Goal: Task Accomplishment & Management: Manage account settings

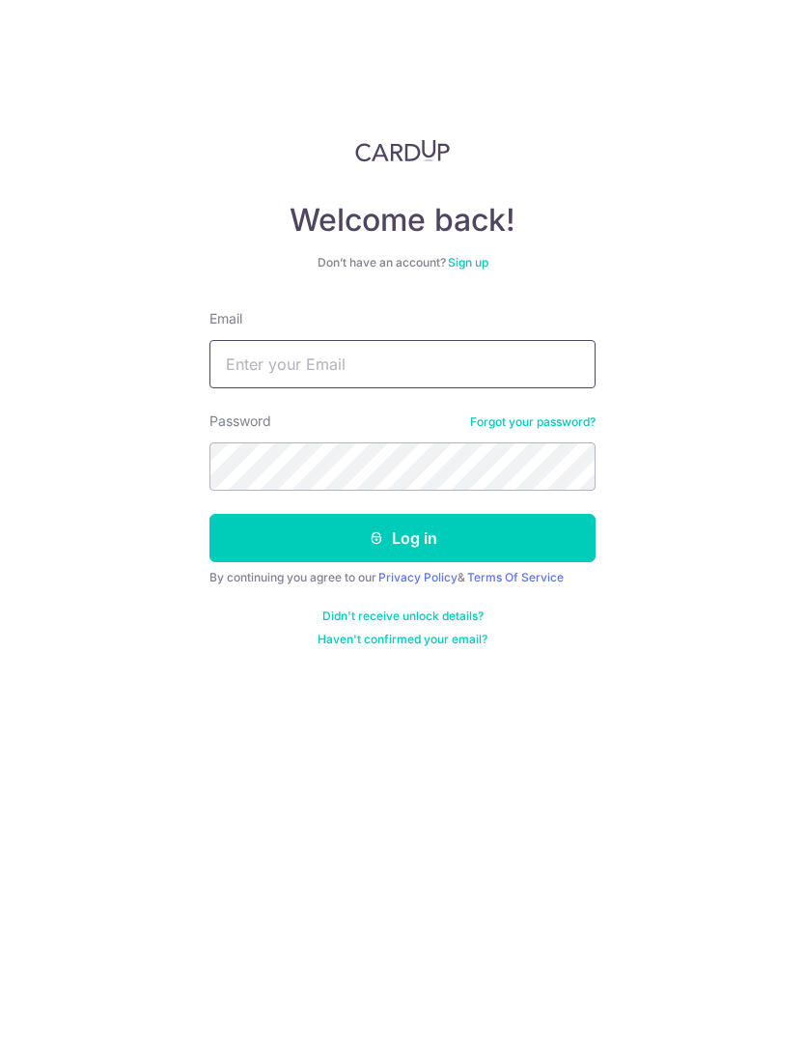
click at [248, 368] on input "Email" at bounding box center [403, 364] width 386 height 48
type input "Monopsonist@hotmail.com"
click at [540, 540] on button "Log in" at bounding box center [403, 538] width 386 height 48
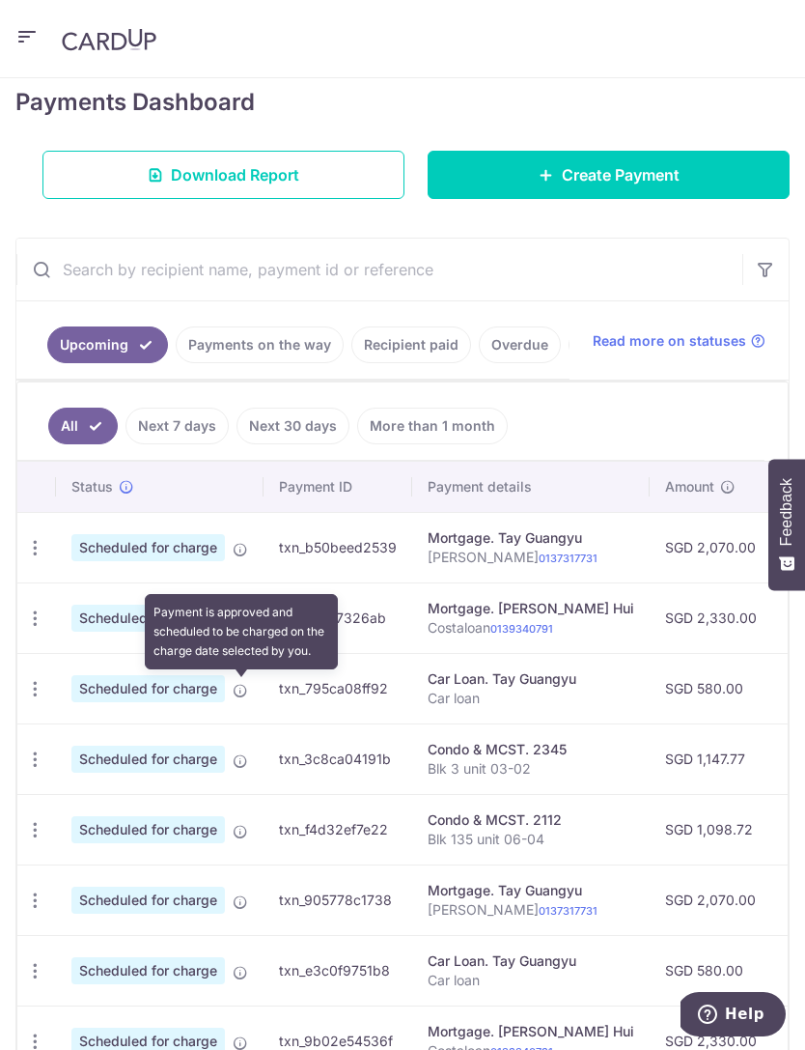
click at [237, 691] on icon at bounding box center [240, 690] width 15 height 15
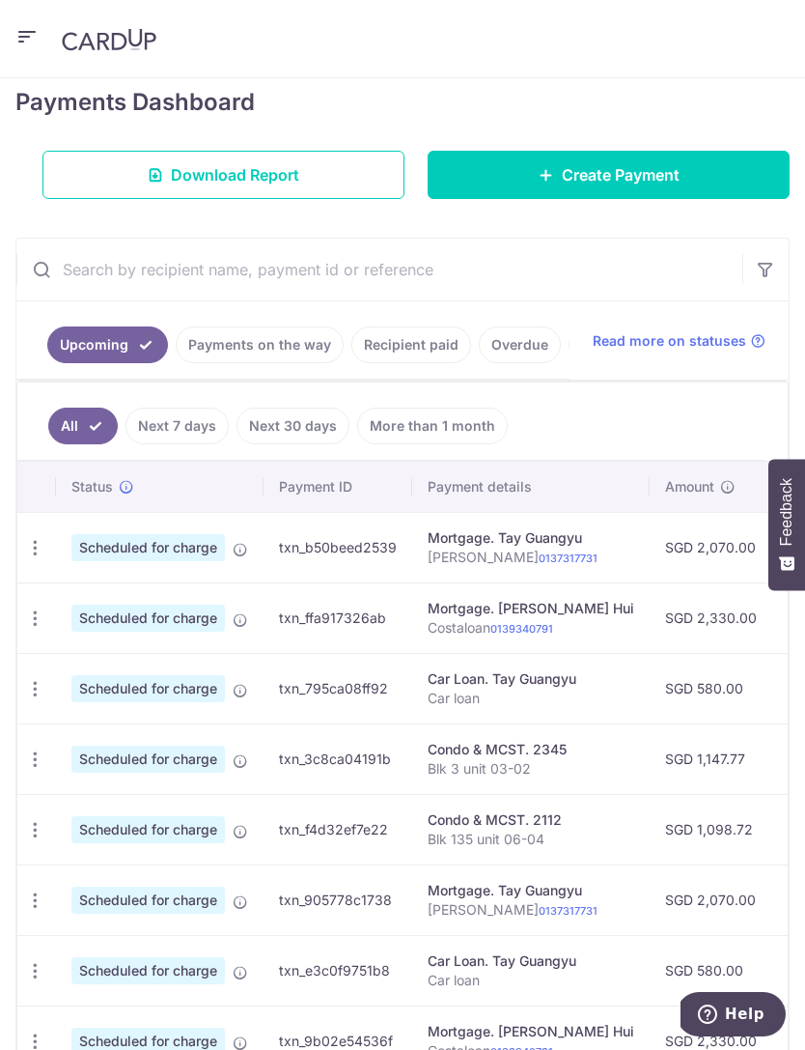
click at [43, 679] on icon "button" at bounding box center [35, 689] width 20 height 20
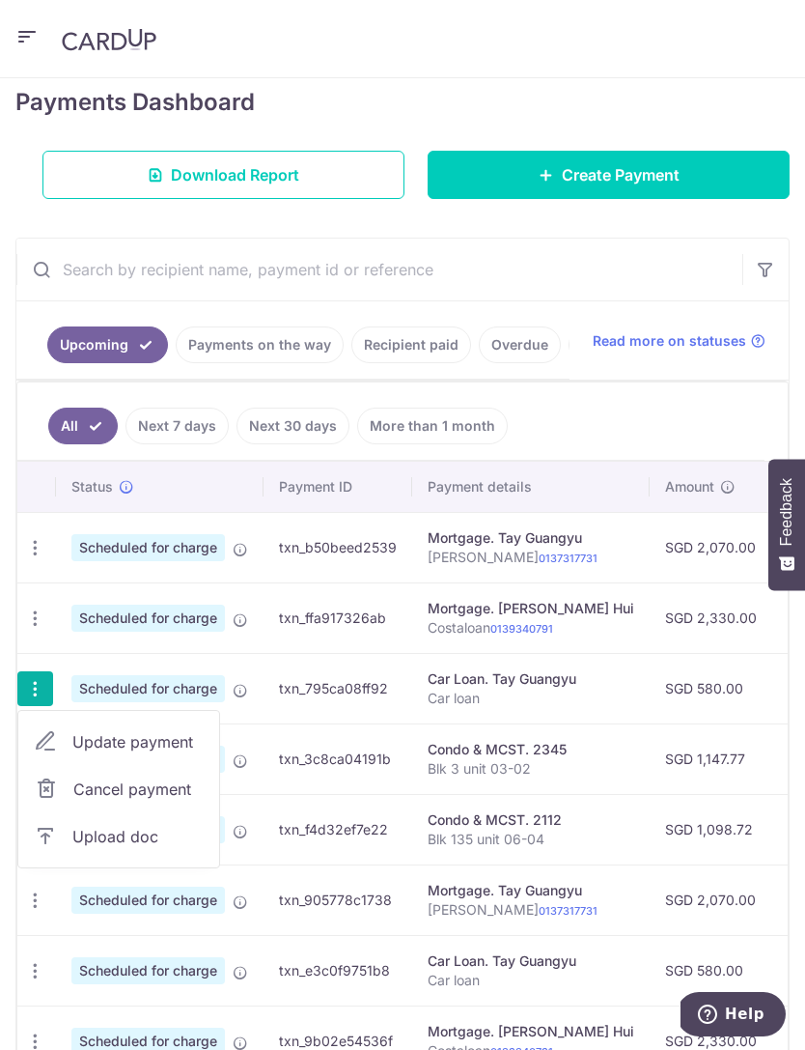
click at [160, 743] on span "Update payment" at bounding box center [137, 741] width 131 height 23
radio input "true"
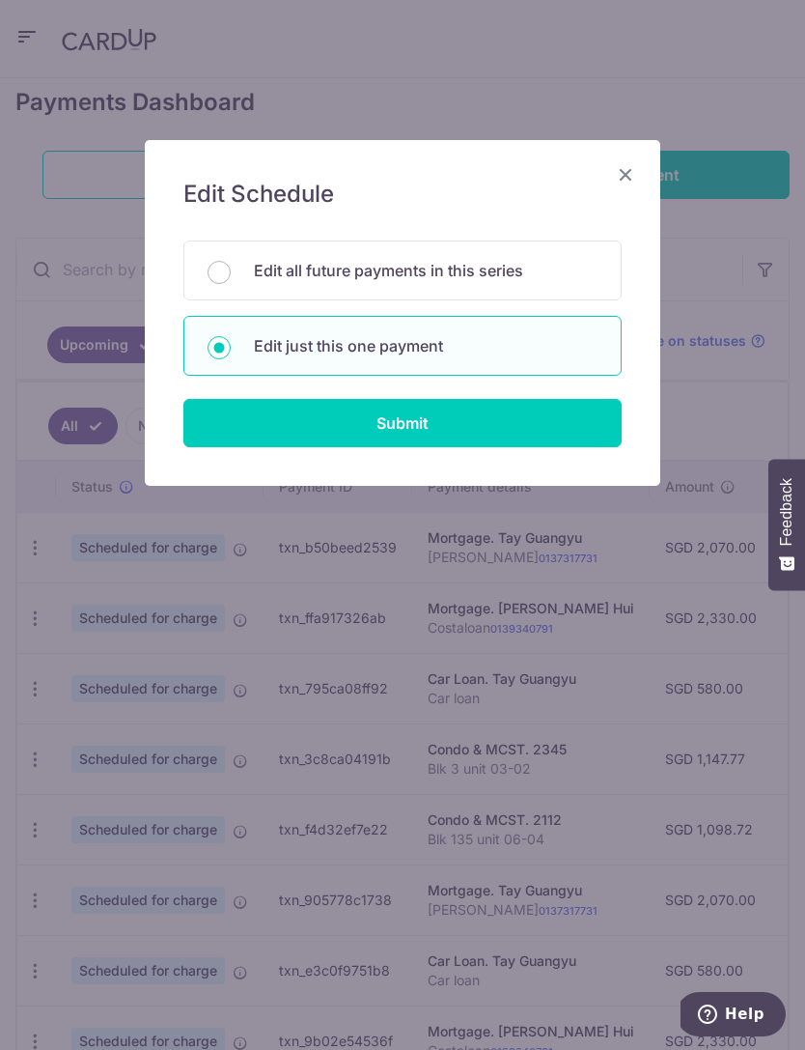
click at [511, 279] on p "Edit all future payments in this series" at bounding box center [426, 270] width 344 height 23
click at [231, 279] on input "Edit all future payments in this series" at bounding box center [219, 272] width 23 height 23
radio input "true"
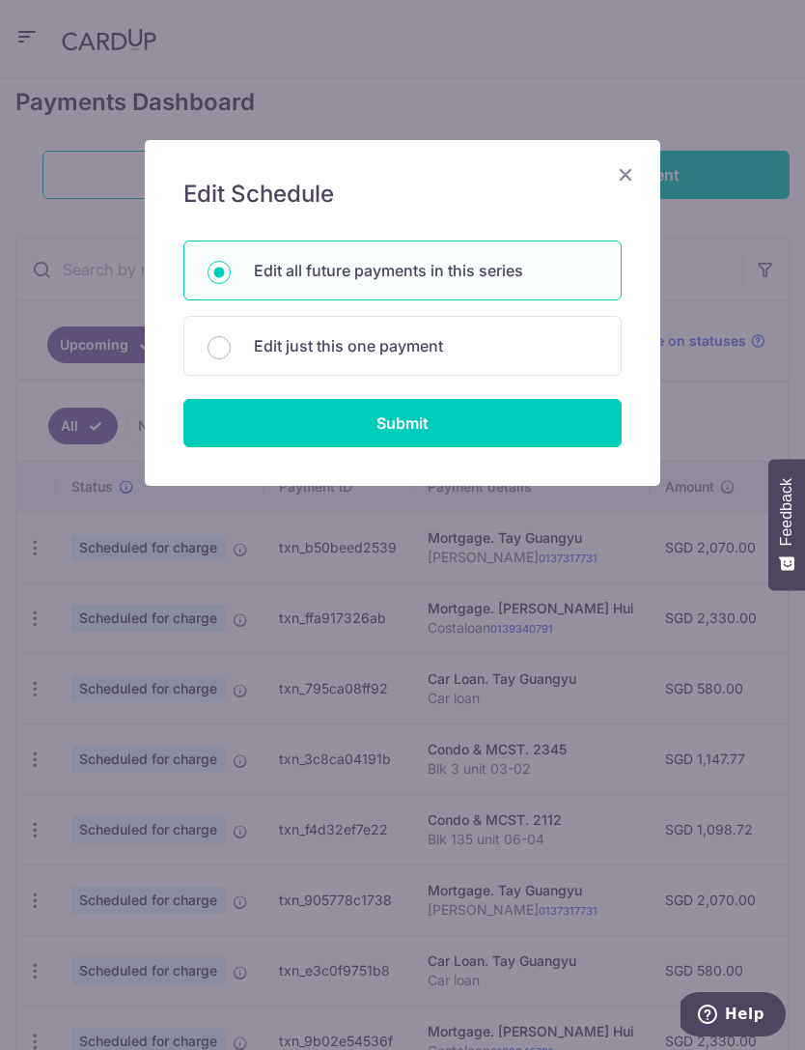
click at [451, 427] on input "Submit" at bounding box center [402, 423] width 438 height 48
radio input "true"
type input "580.00"
type input "Car loan"
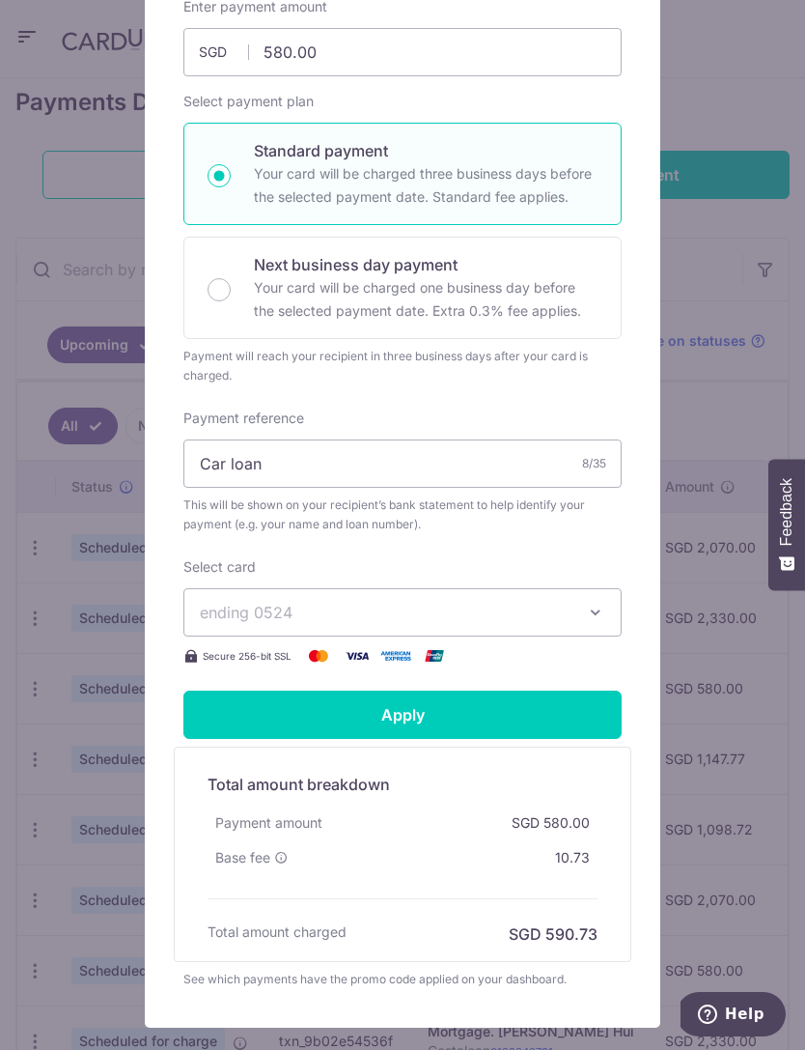
scroll to position [292, 0]
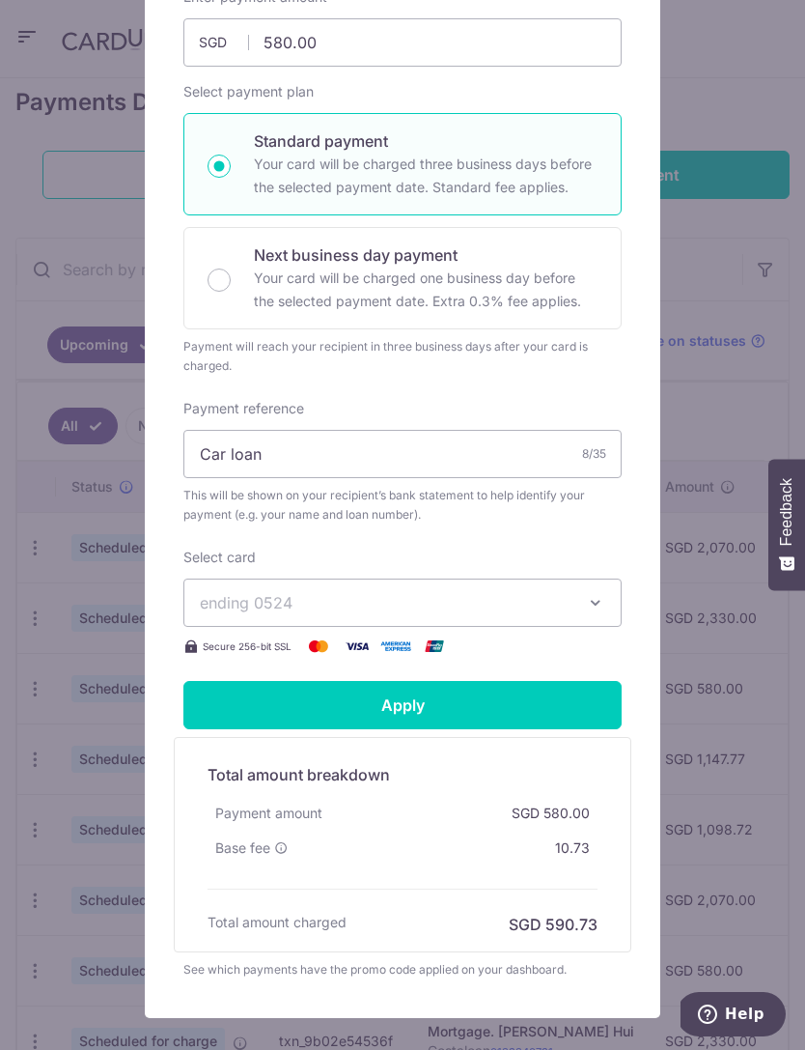
click at [594, 605] on icon "button" at bounding box center [595, 602] width 19 height 19
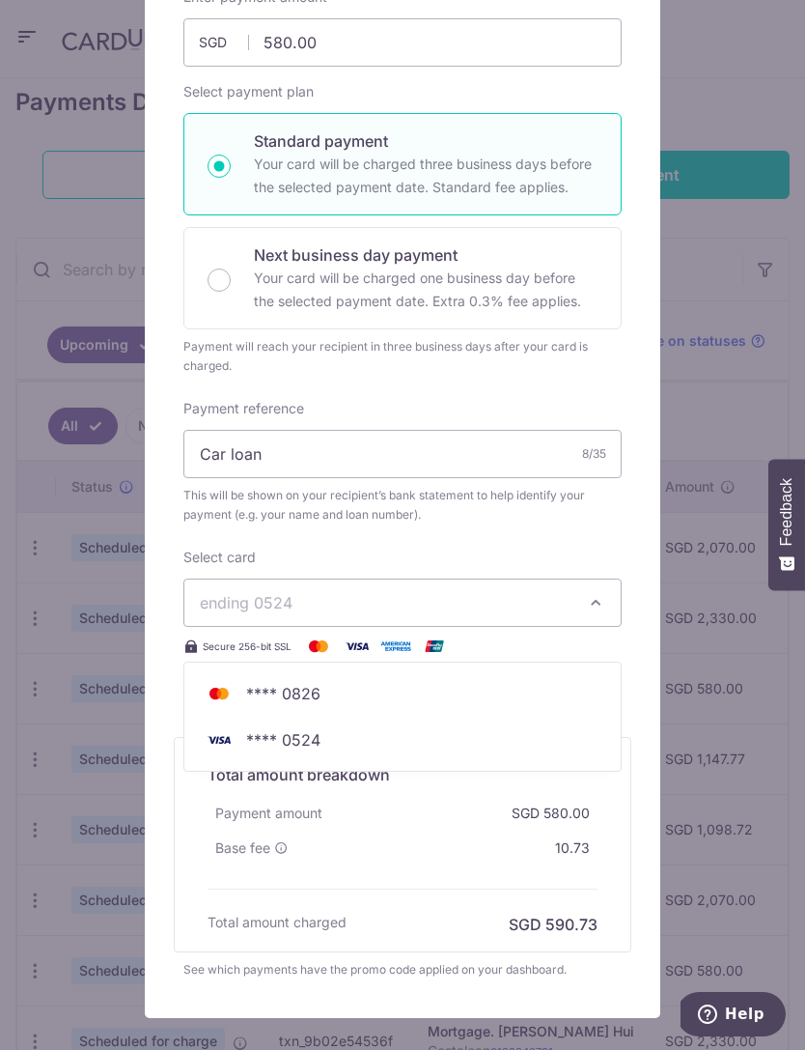
click at [602, 598] on div at bounding box center [403, 432] width 518 height 1171
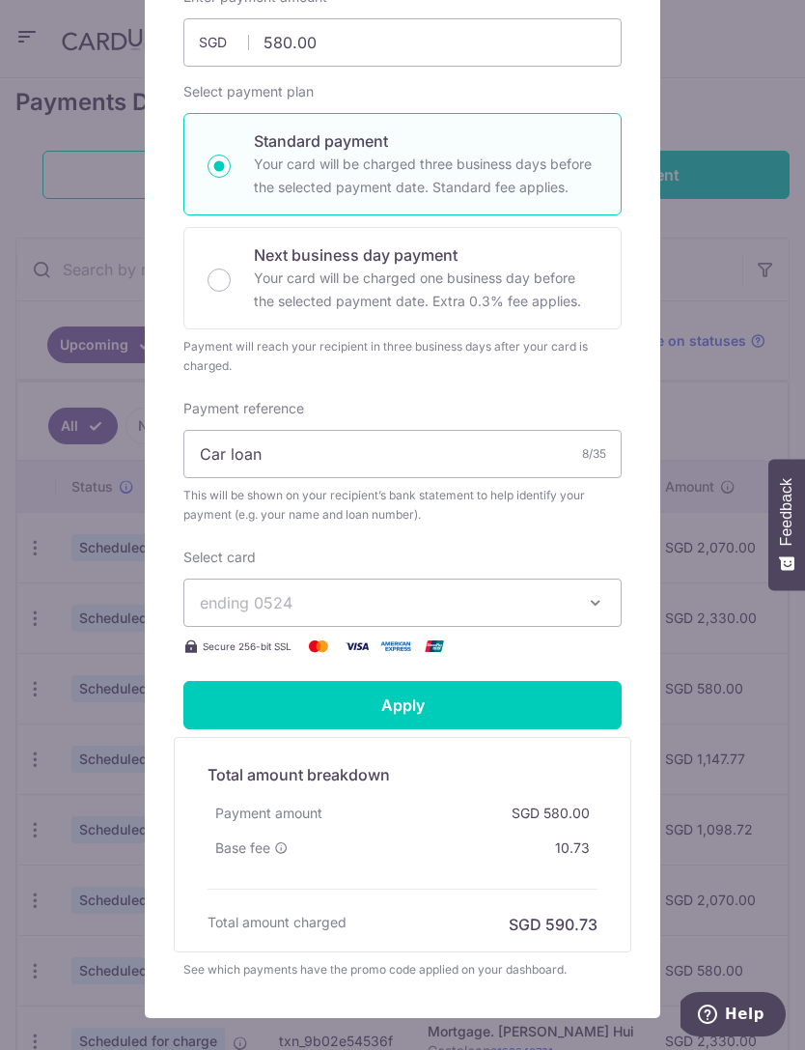
click at [613, 602] on button "ending 0524" at bounding box center [402, 602] width 438 height 48
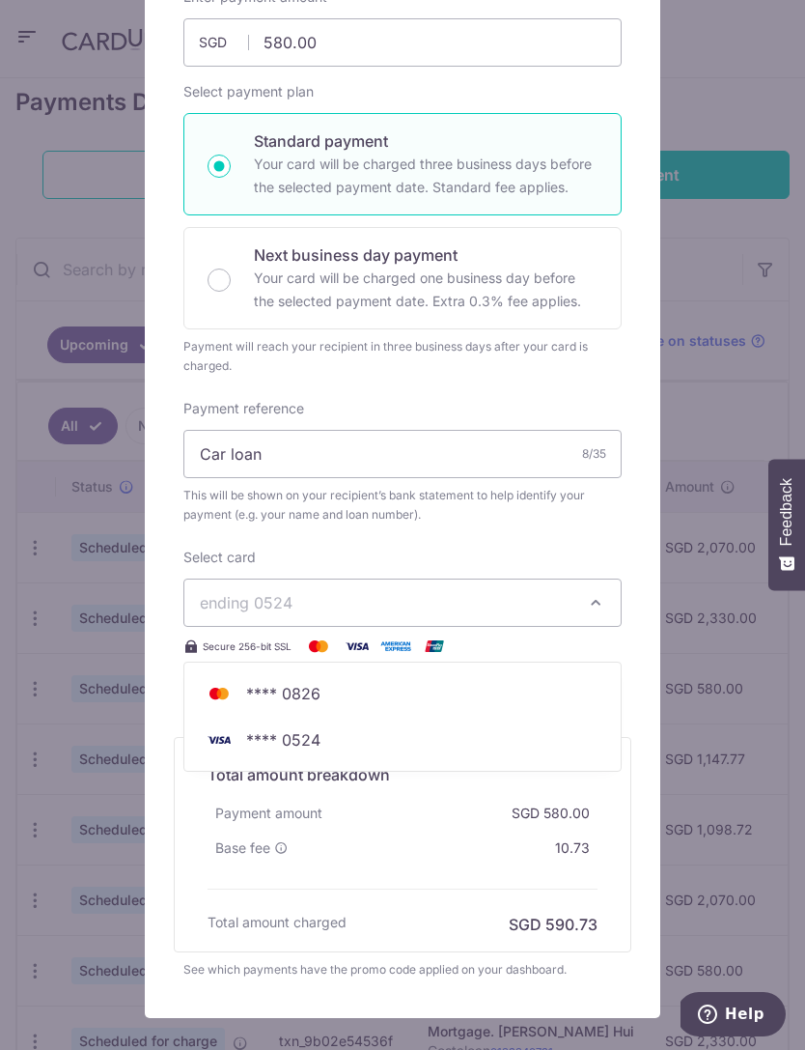
click at [557, 558] on div at bounding box center [403, 432] width 518 height 1171
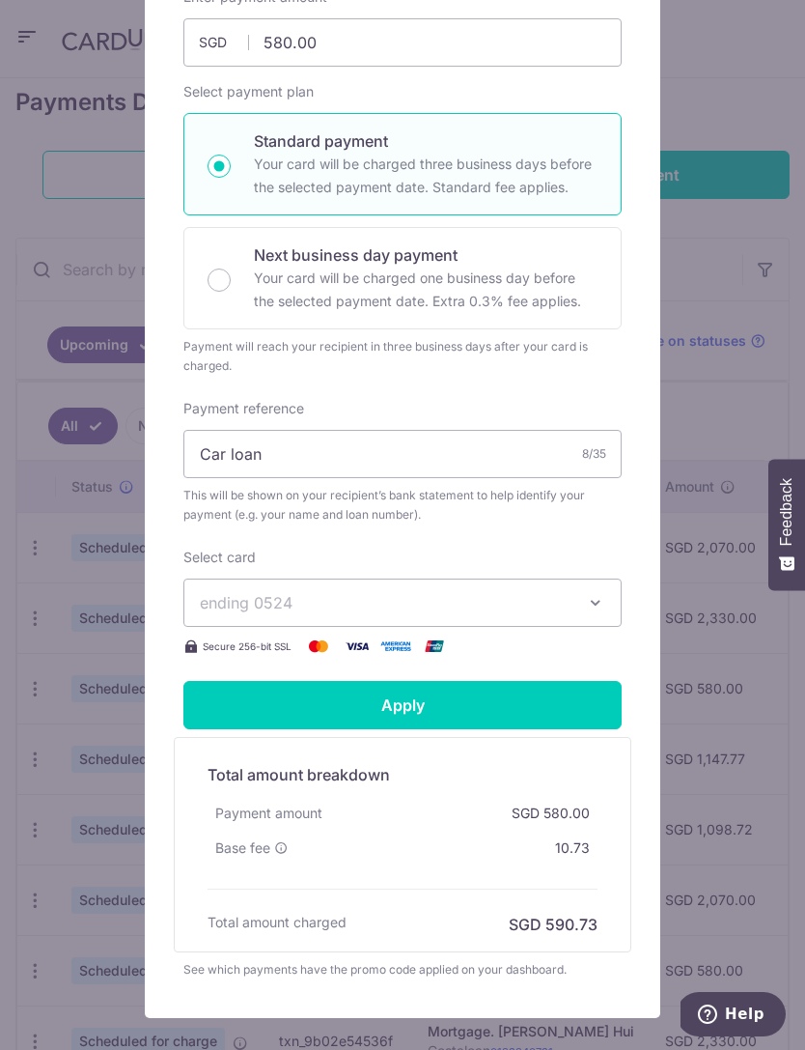
click at [360, 641] on img at bounding box center [357, 645] width 39 height 23
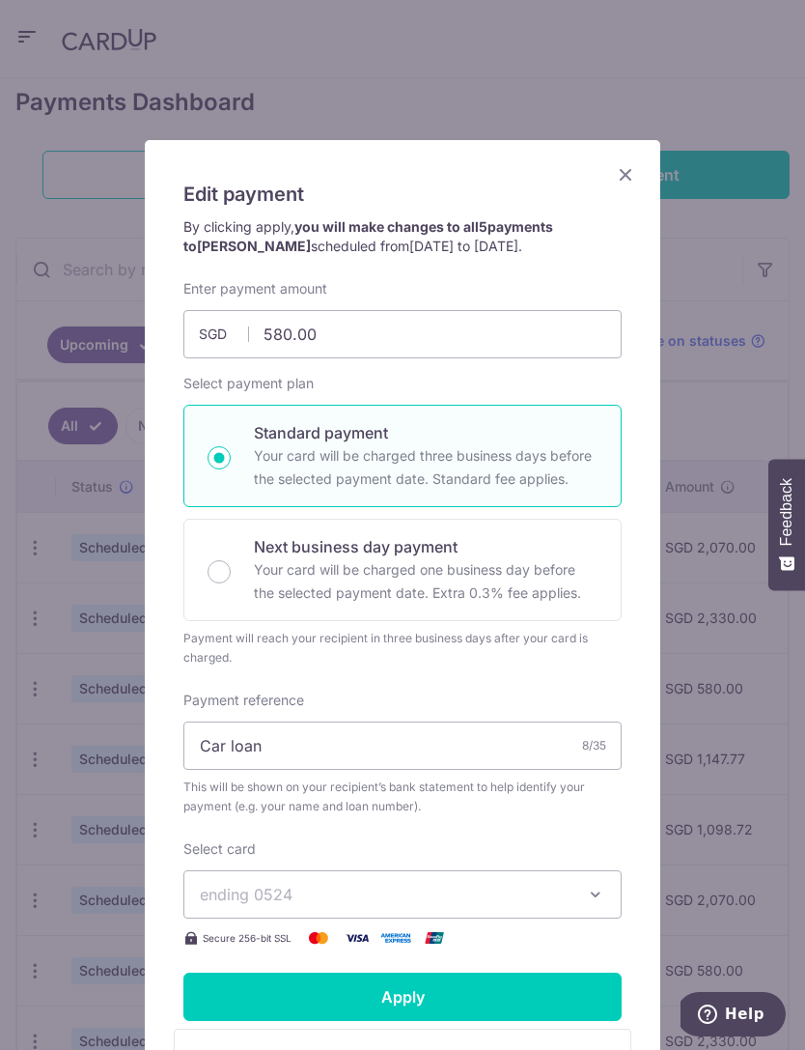
scroll to position [0, 0]
click at [634, 163] on icon "Close" at bounding box center [625, 174] width 23 height 24
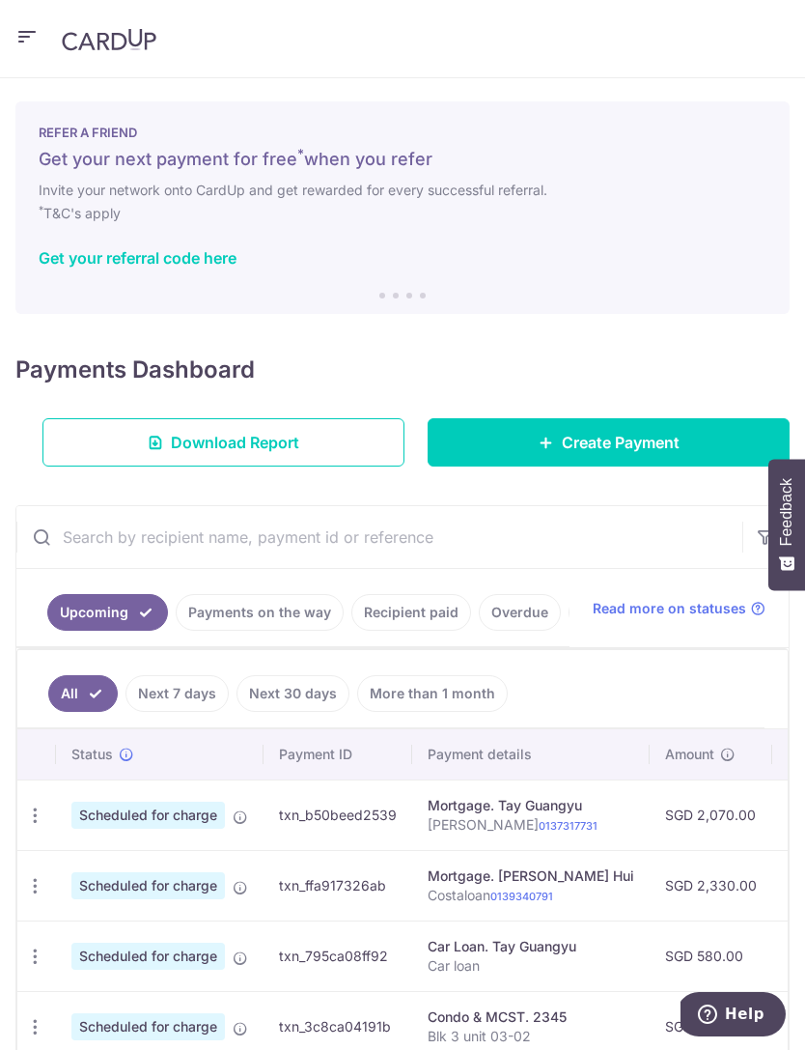
click at [38, 31] on icon "button" at bounding box center [26, 37] width 23 height 24
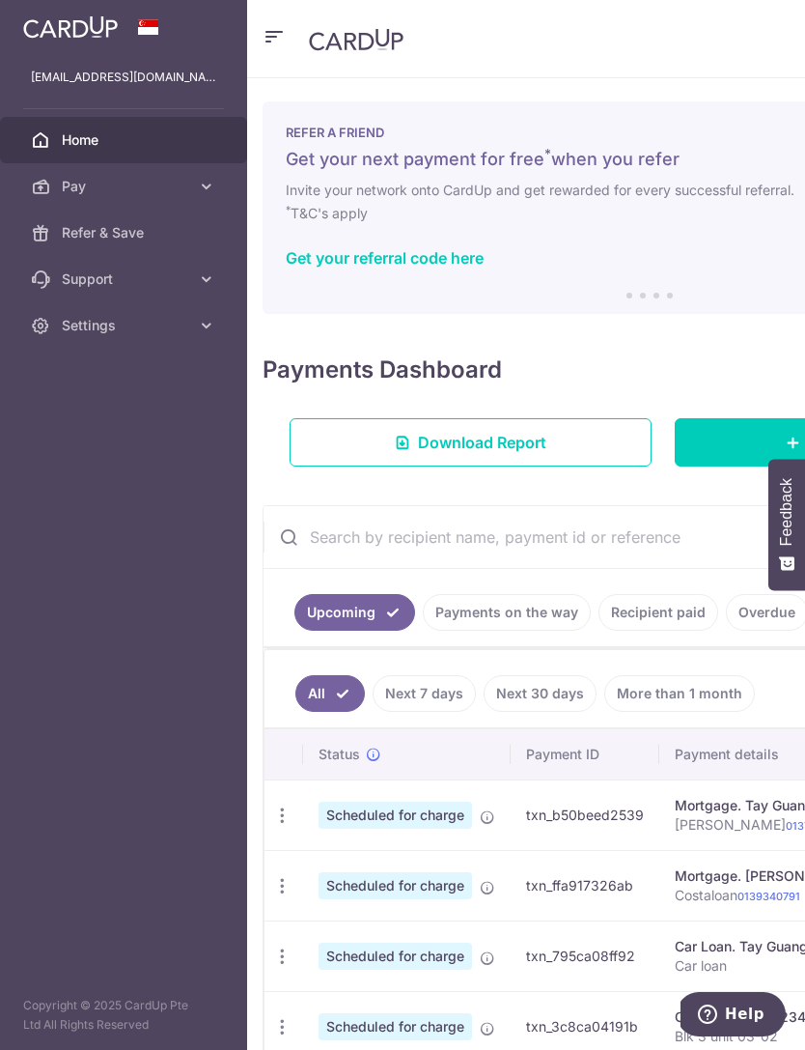
click at [85, 186] on span "Pay" at bounding box center [125, 186] width 127 height 19
click at [101, 227] on span "Payments" at bounding box center [125, 232] width 127 height 19
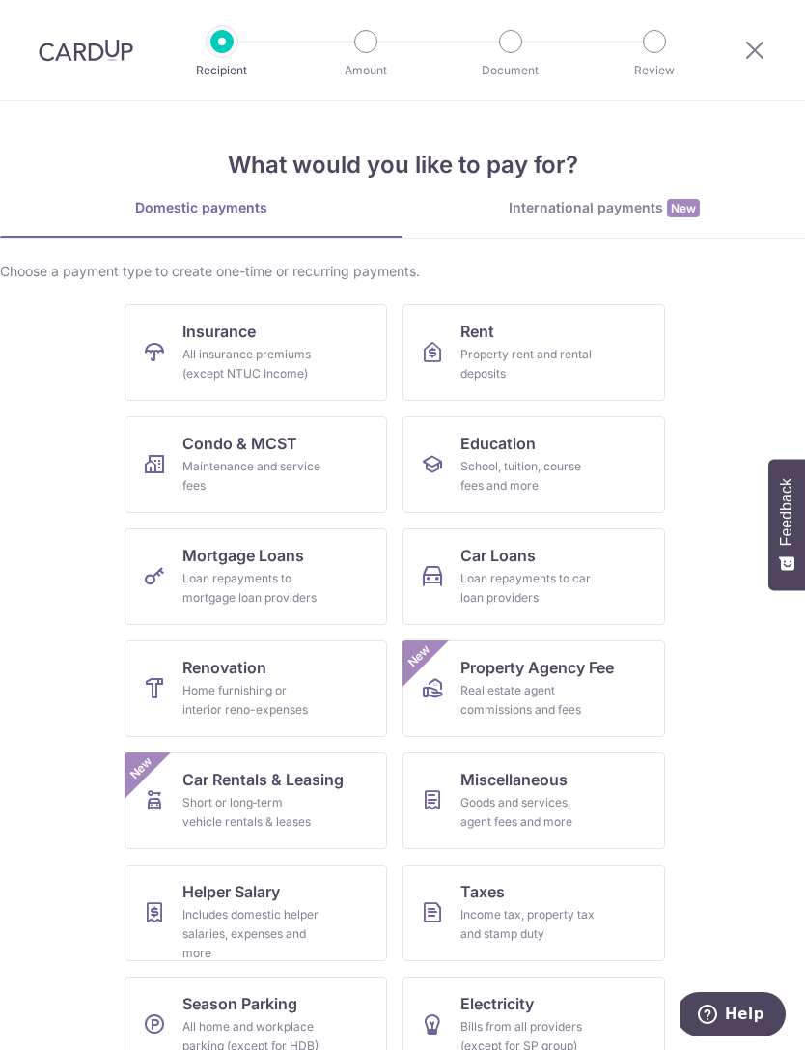
click at [753, 52] on icon at bounding box center [755, 50] width 23 height 24
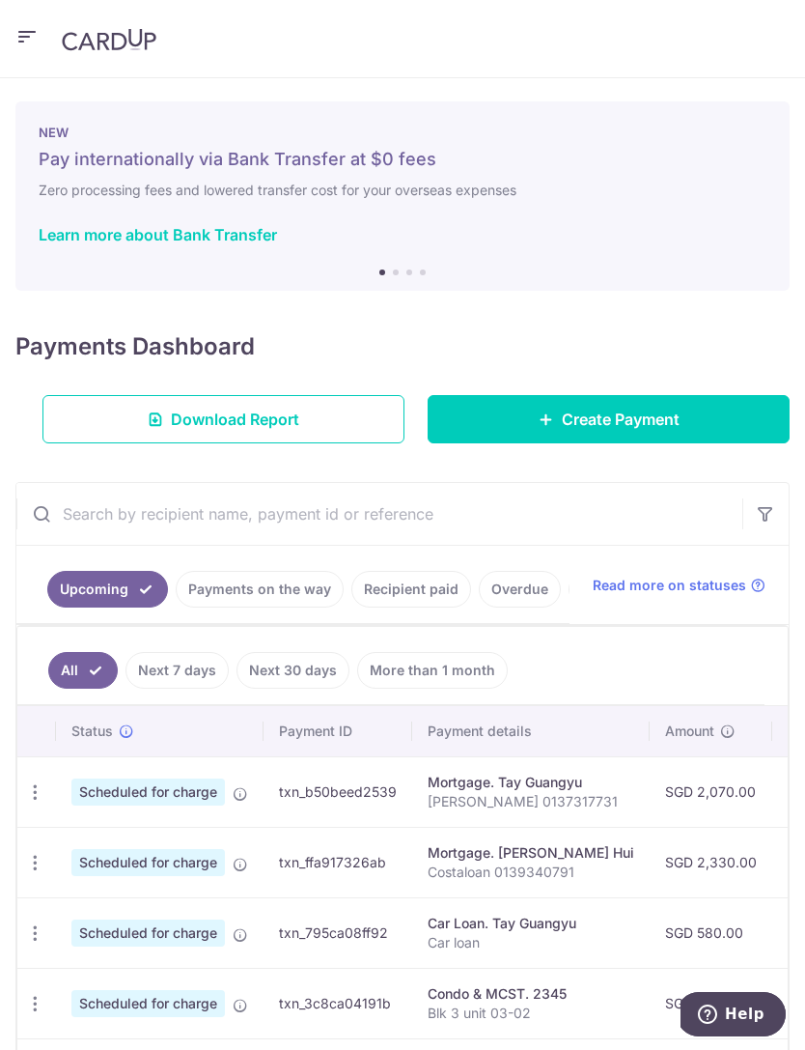
click at [643, 416] on span "Create Payment" at bounding box center [621, 419] width 118 height 23
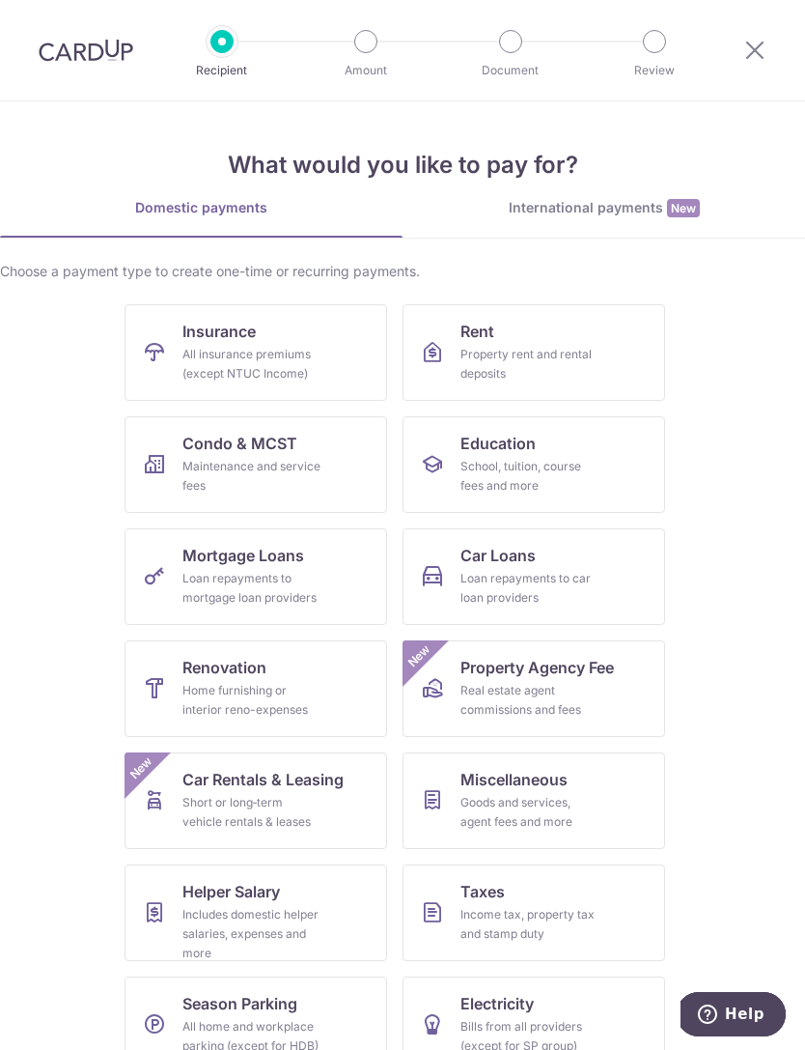
click at [537, 570] on div "Loan repayments to car loan providers" at bounding box center [530, 588] width 139 height 39
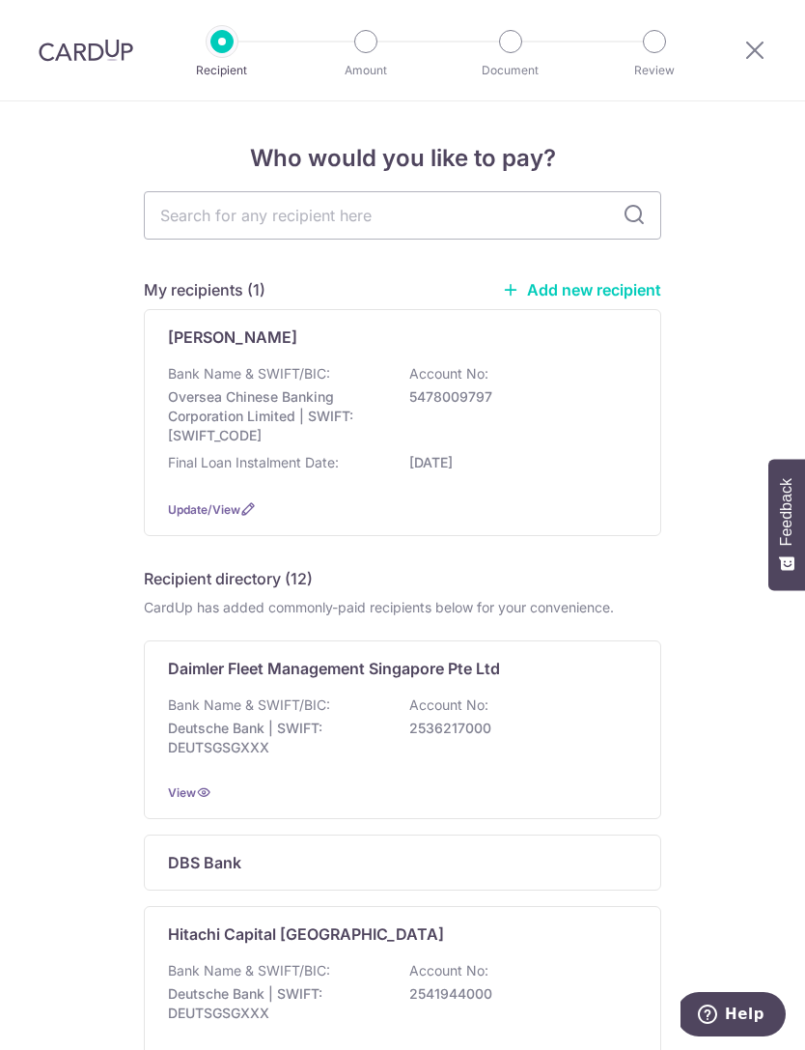
scroll to position [4, 0]
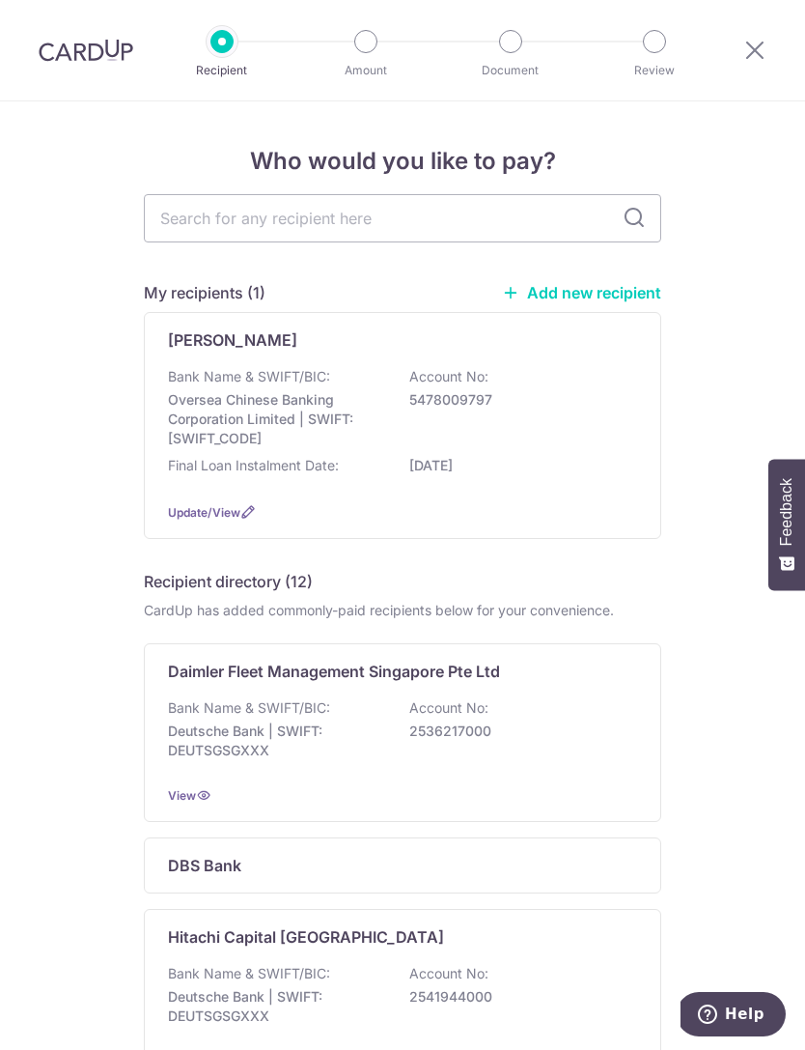
click at [545, 439] on div "Bank Name & SWIFT/BIC: Oversea Chinese Banking Corporation Limited | SWIFT: [SW…" at bounding box center [402, 407] width 469 height 81
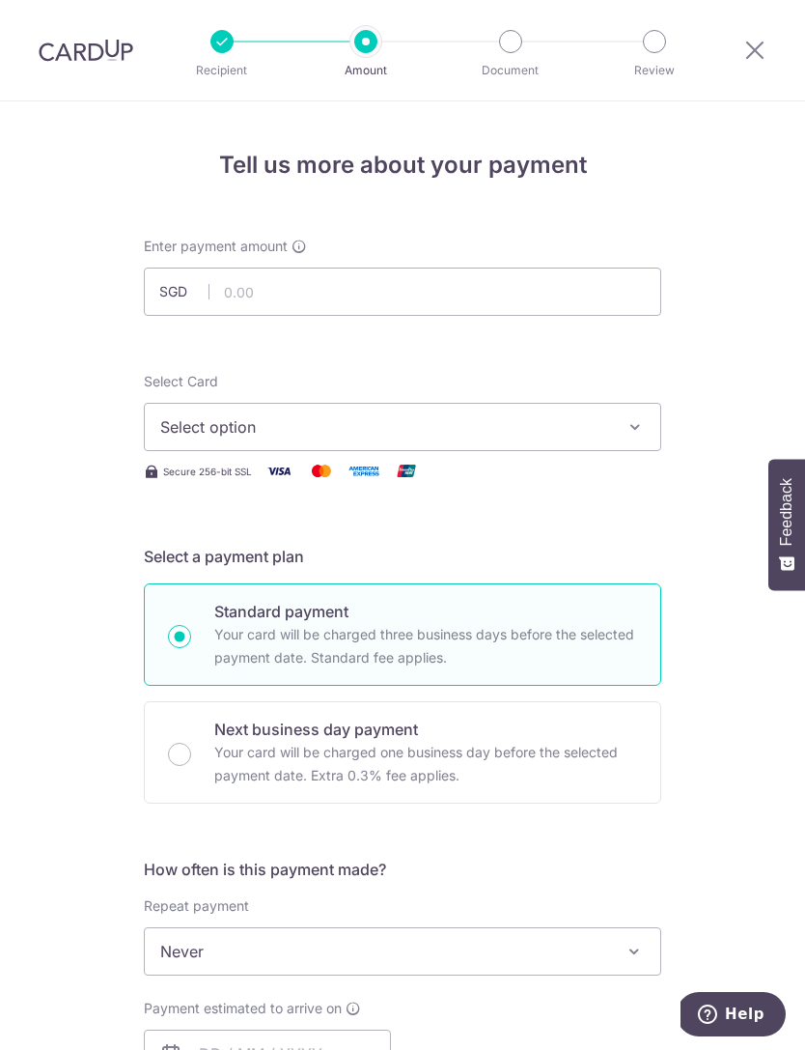
click at [638, 426] on icon "button" at bounding box center [635, 426] width 19 height 19
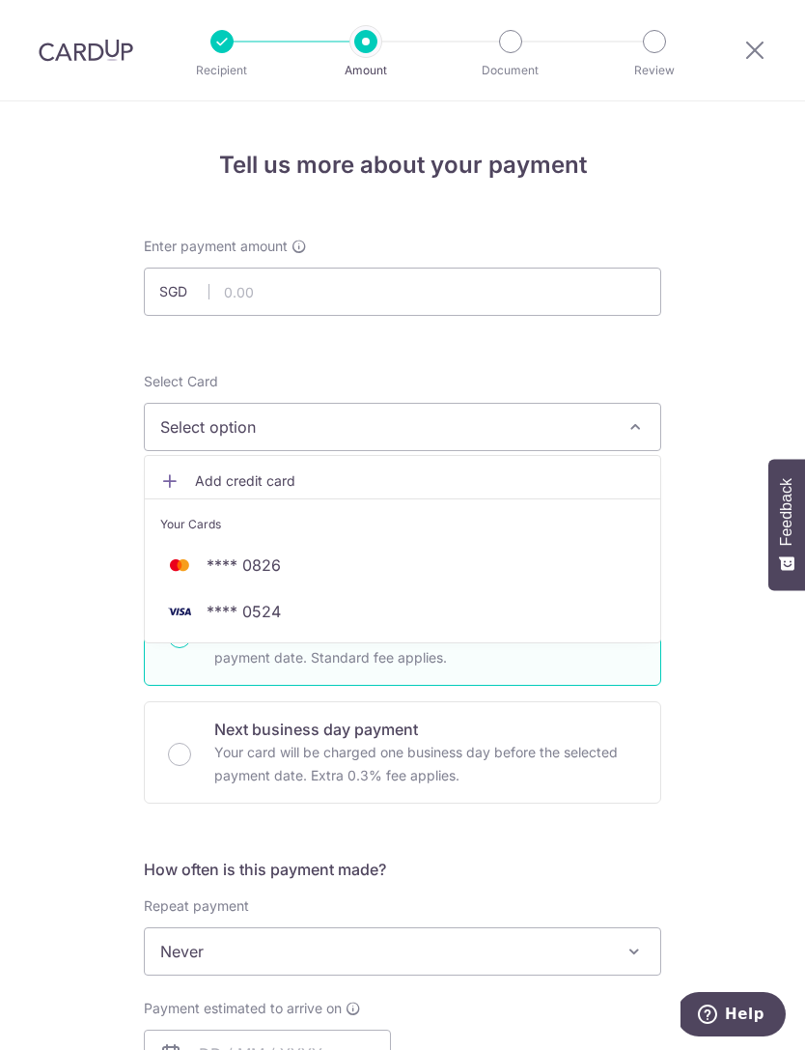
click at [223, 479] on span "Add credit card" at bounding box center [420, 480] width 450 height 19
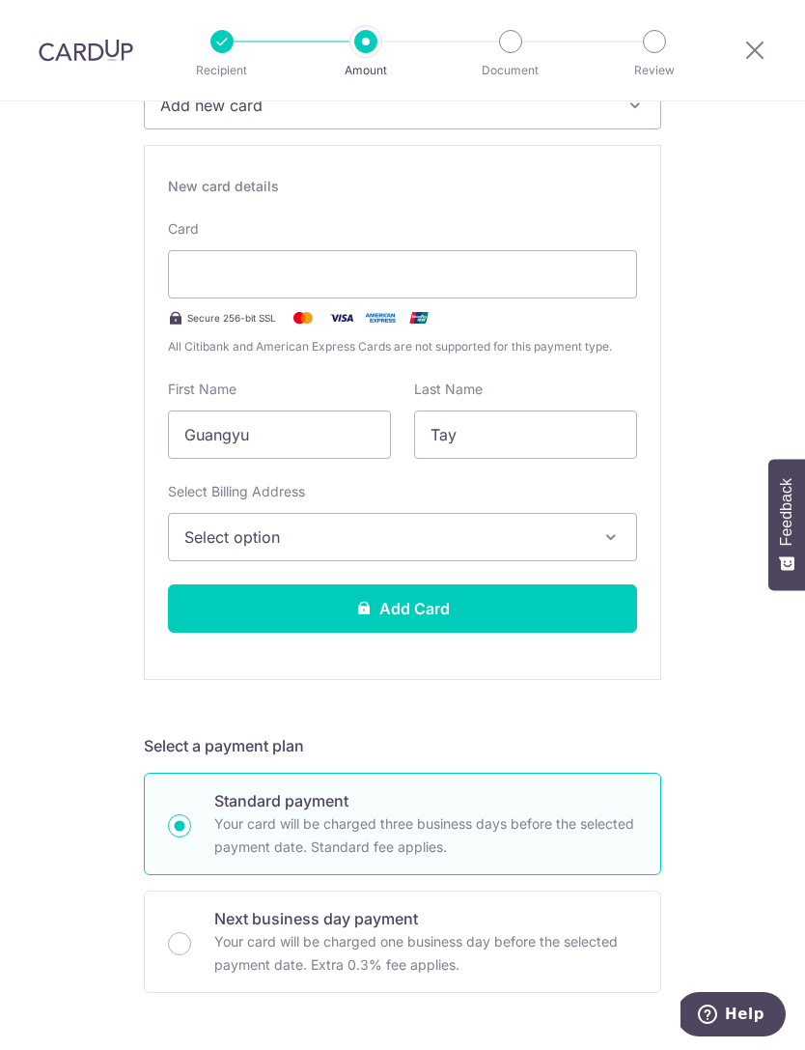
scroll to position [339, 0]
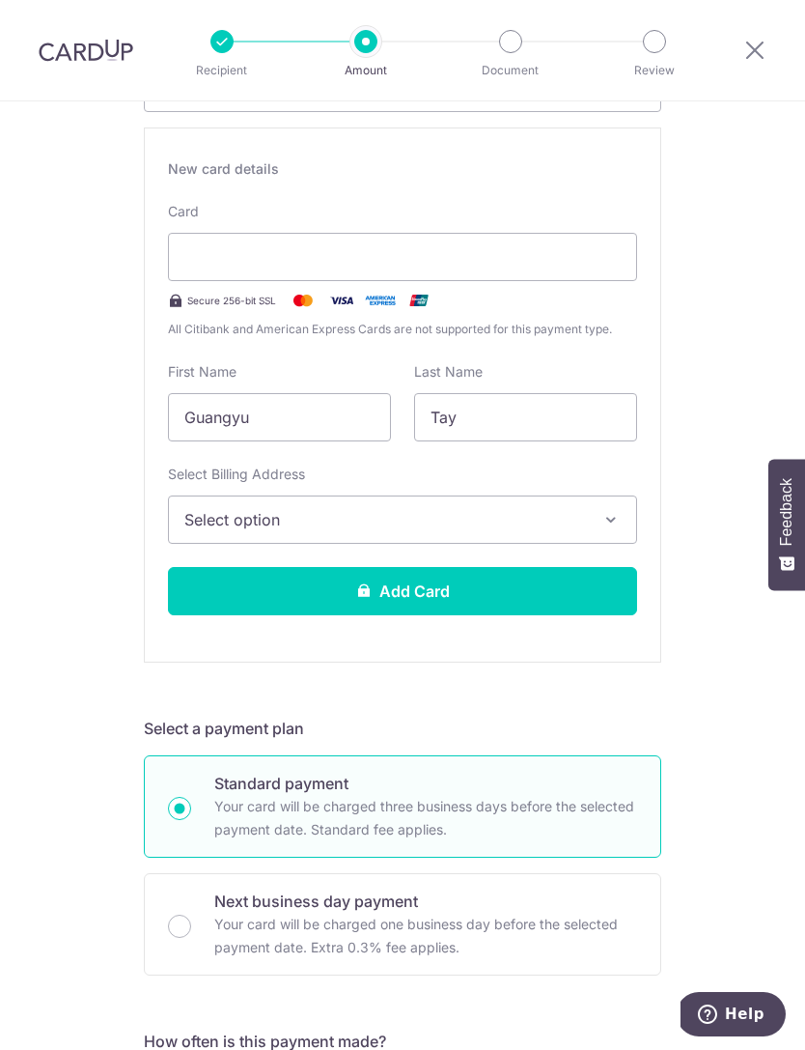
click at [542, 532] on button "Select option" at bounding box center [402, 519] width 469 height 48
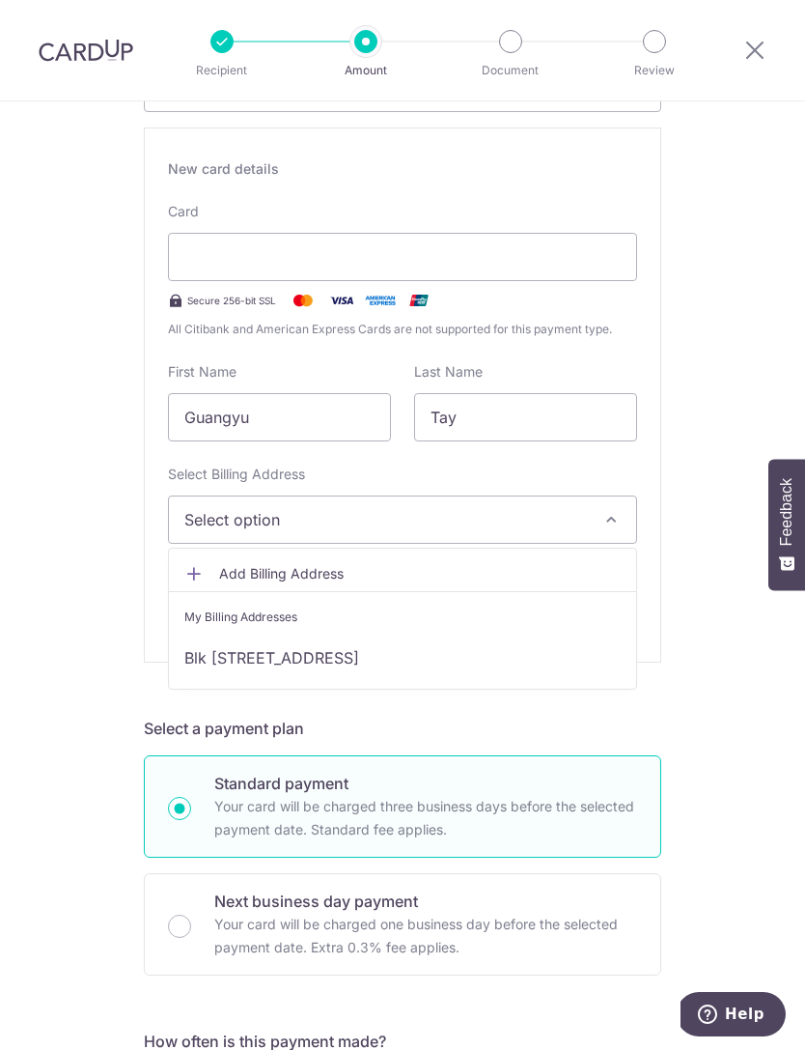
click at [314, 665] on link "Blk 135, #06-04, Serangoon Ave 3, Singapore, Singapore-556114" at bounding box center [402, 657] width 467 height 46
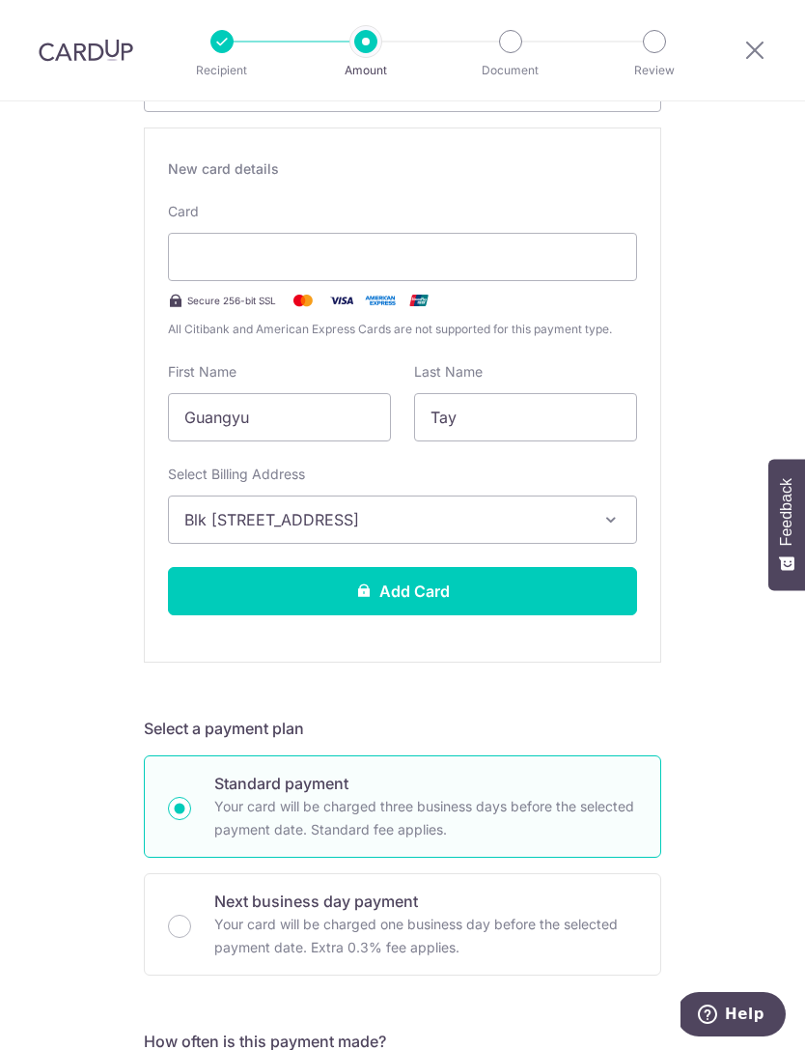
click at [525, 605] on button "Add Card" at bounding box center [402, 591] width 469 height 48
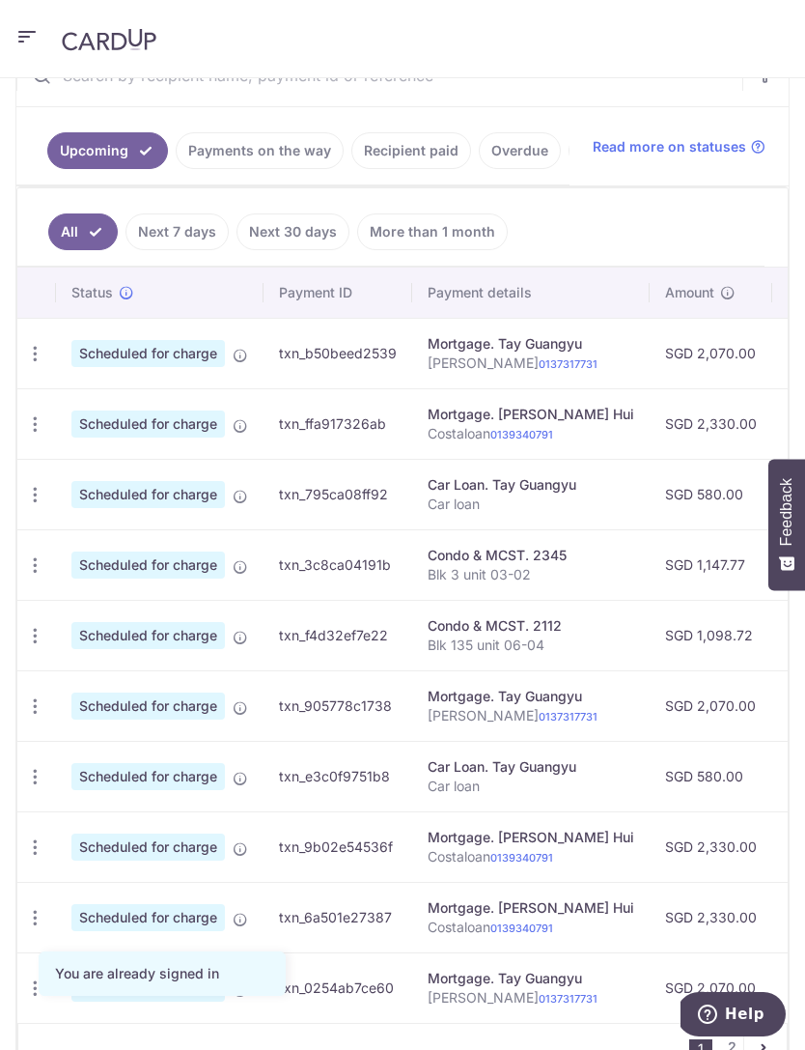
scroll to position [431, 0]
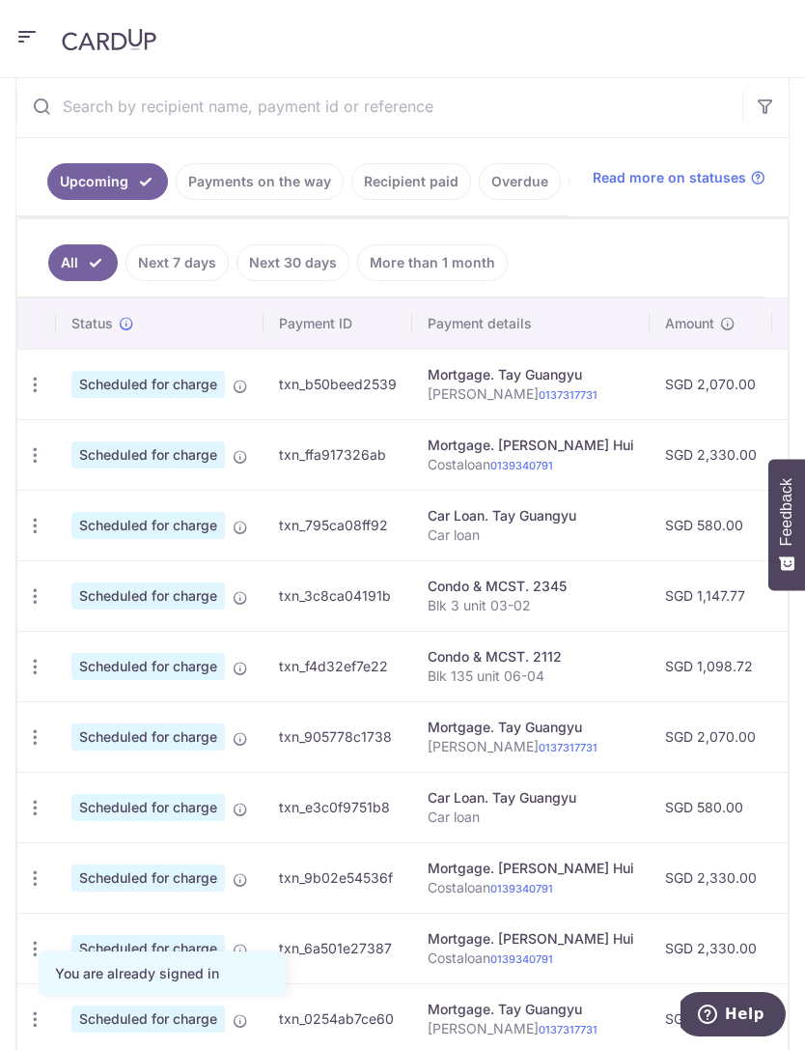
click at [42, 528] on icon "button" at bounding box center [35, 526] width 20 height 20
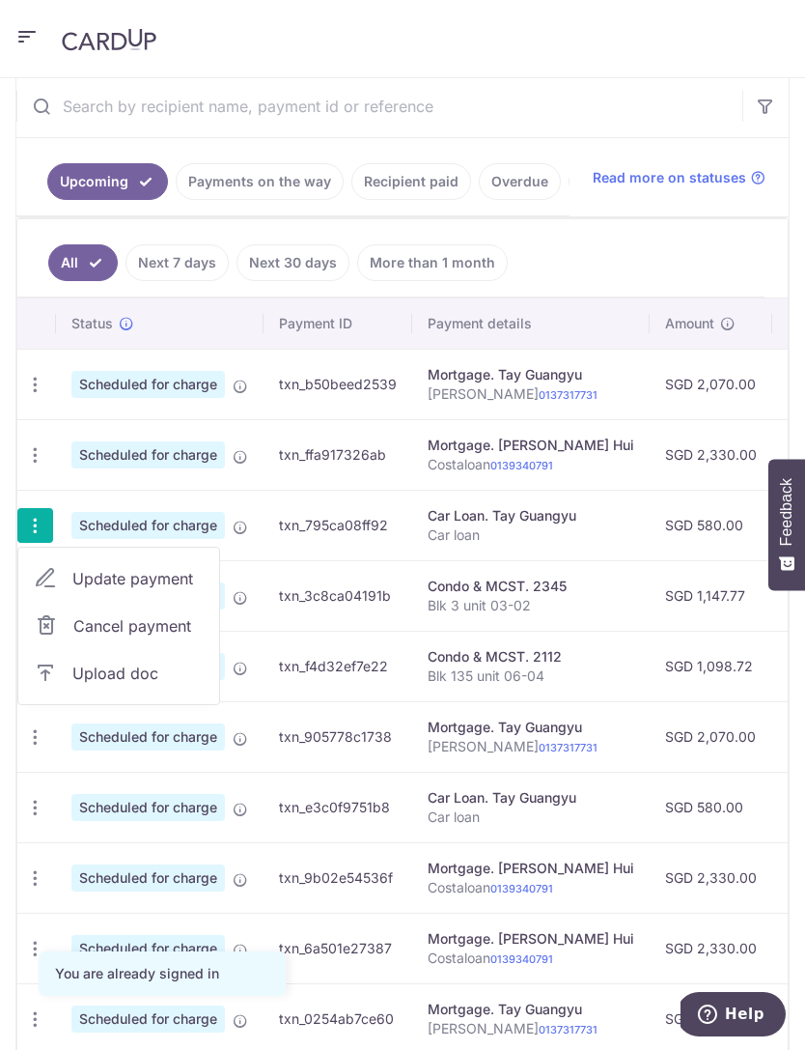
click at [135, 583] on span "Update payment" at bounding box center [137, 578] width 131 height 23
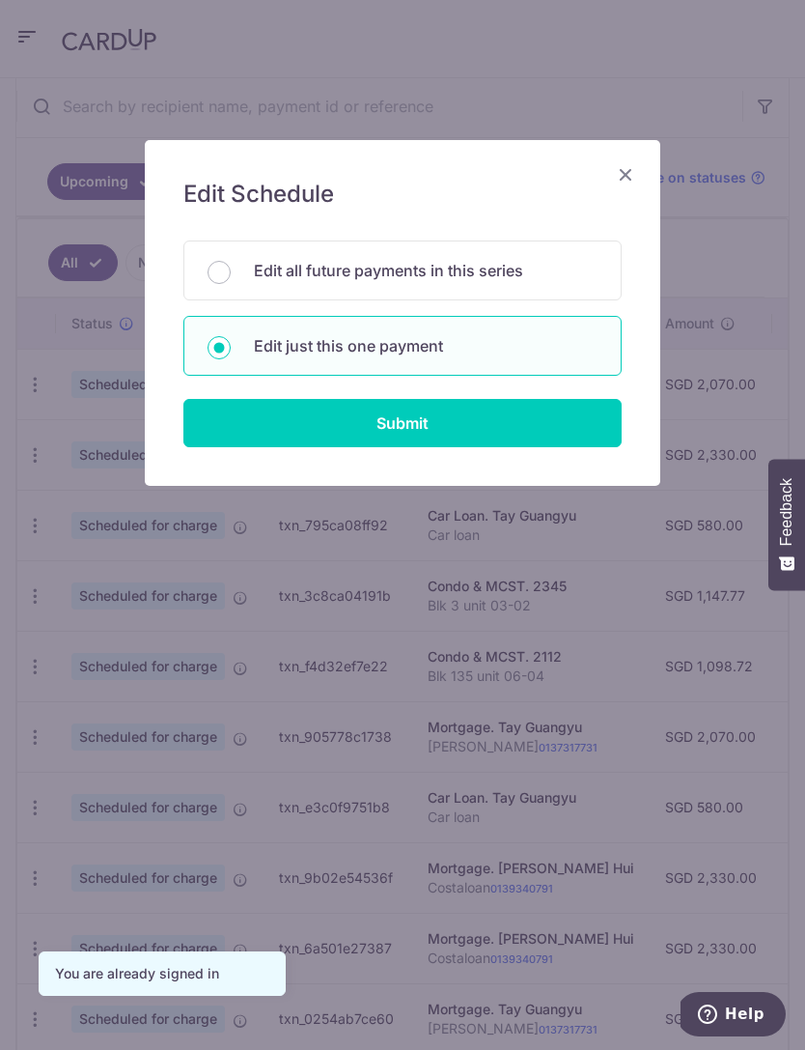
click at [507, 253] on div "Edit all future payments in this series" at bounding box center [402, 270] width 438 height 60
radio input "true"
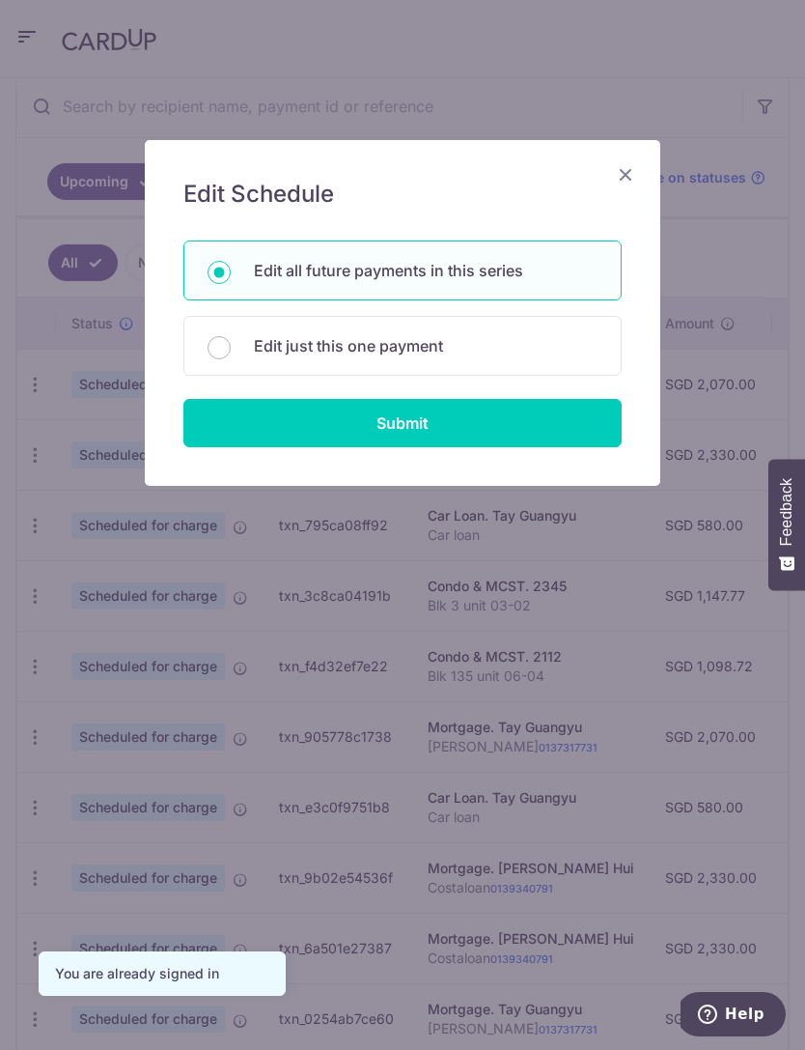
click at [488, 426] on input "Submit" at bounding box center [402, 423] width 438 height 48
radio input "true"
type input "580.00"
type input "Car loan"
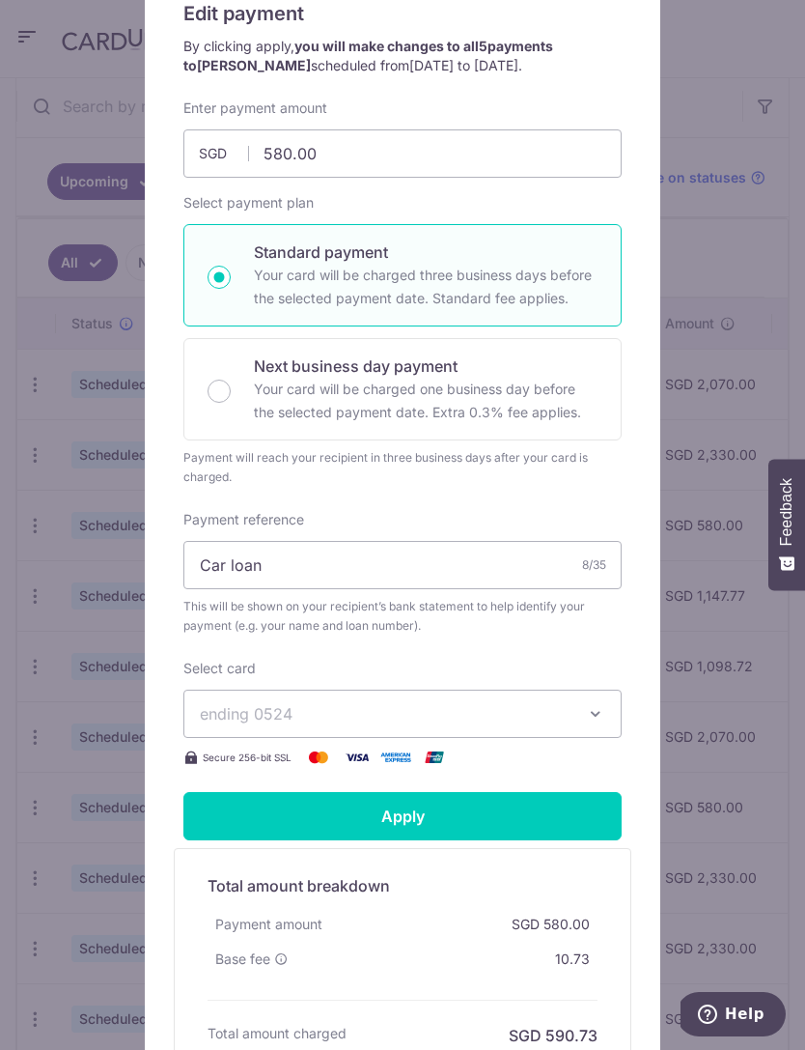
scroll to position [184, 0]
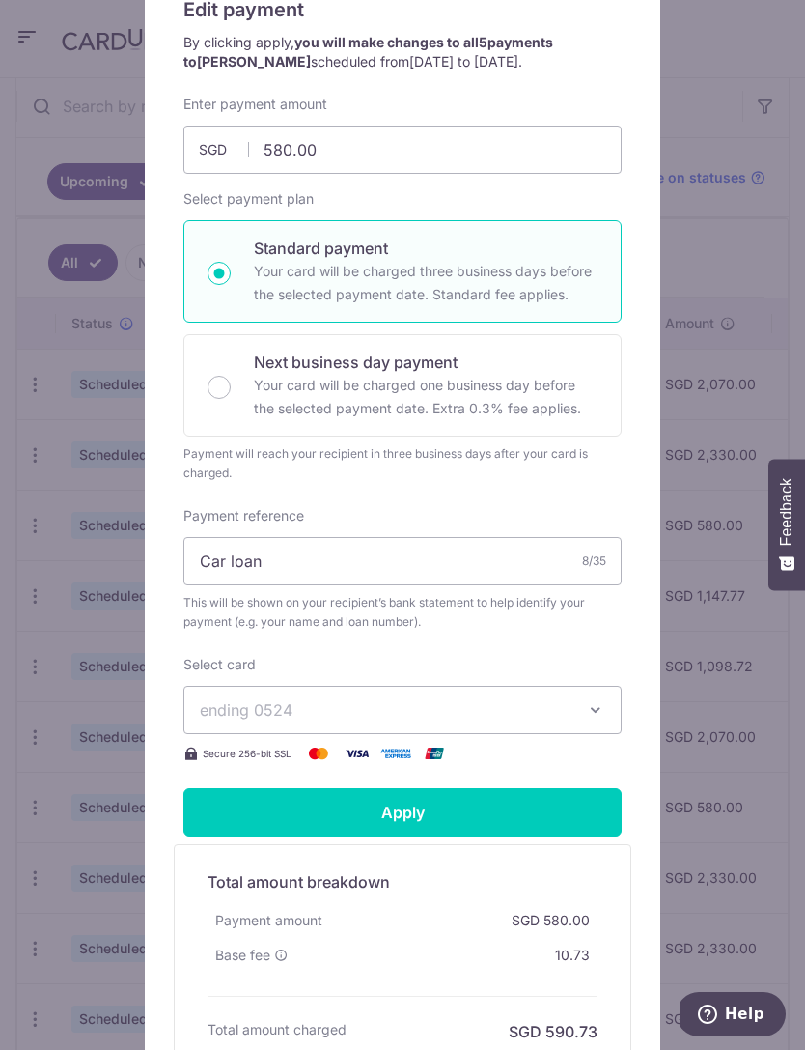
click at [569, 702] on span "ending 0524" at bounding box center [385, 709] width 371 height 23
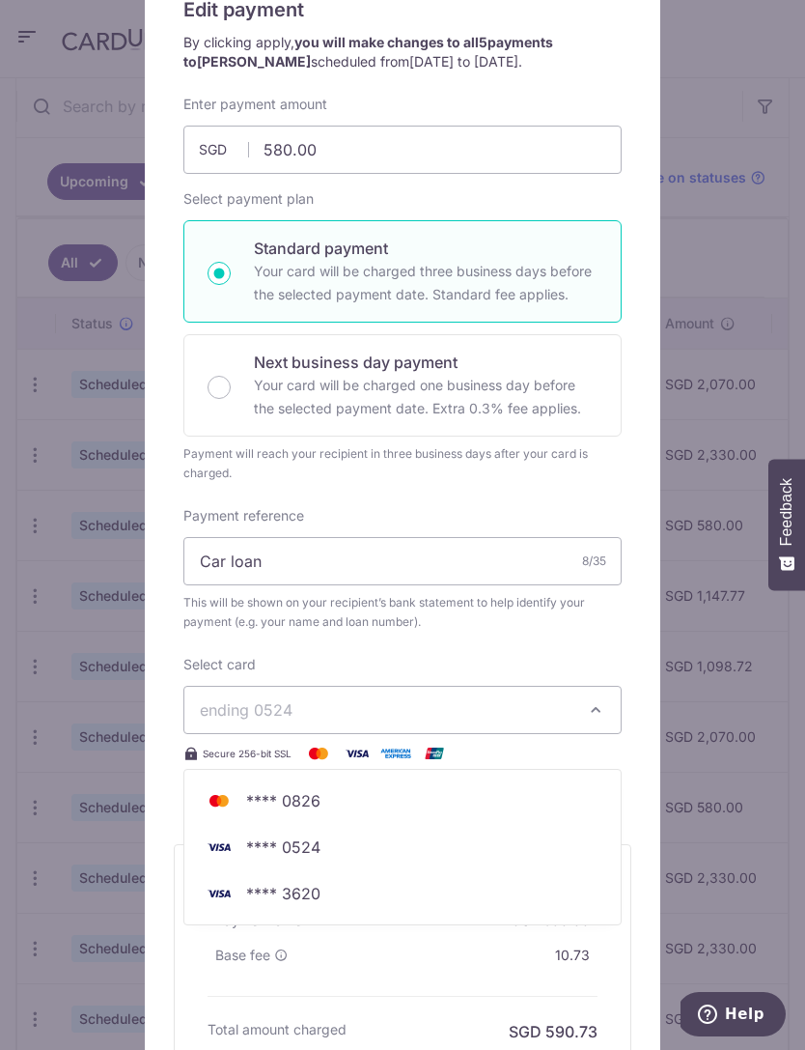
click at [358, 890] on span "**** 3620" at bounding box center [403, 893] width 406 height 23
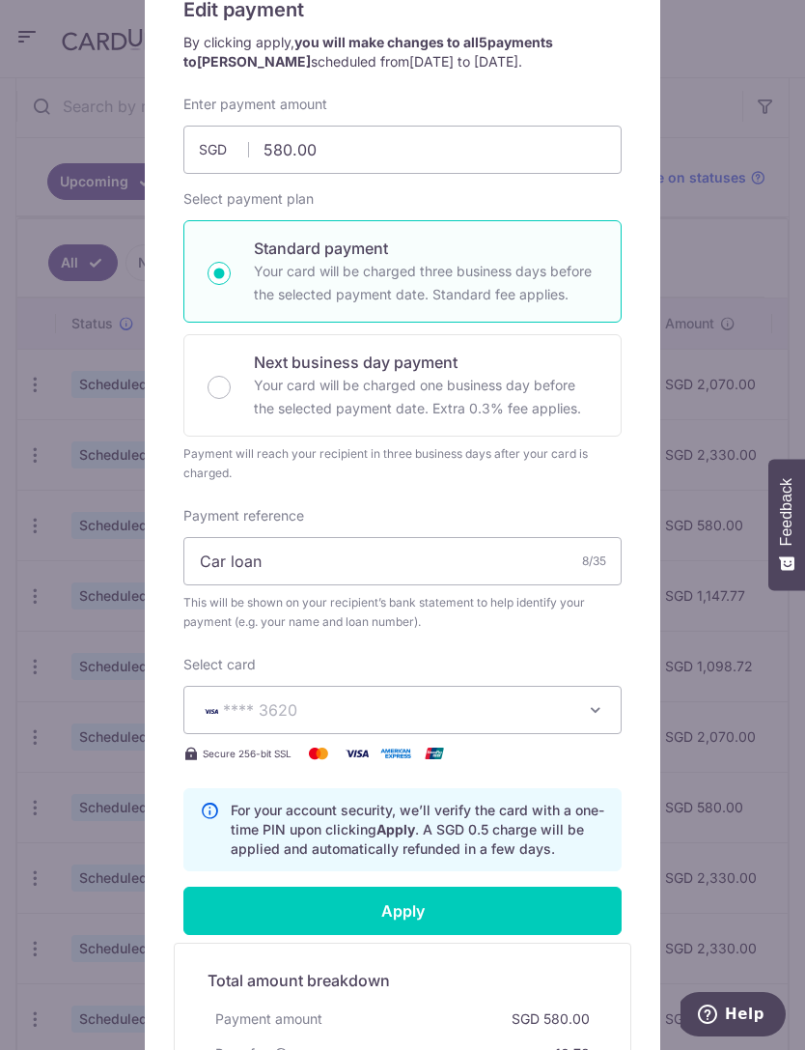
click at [569, 719] on span "**** 3620" at bounding box center [385, 709] width 371 height 23
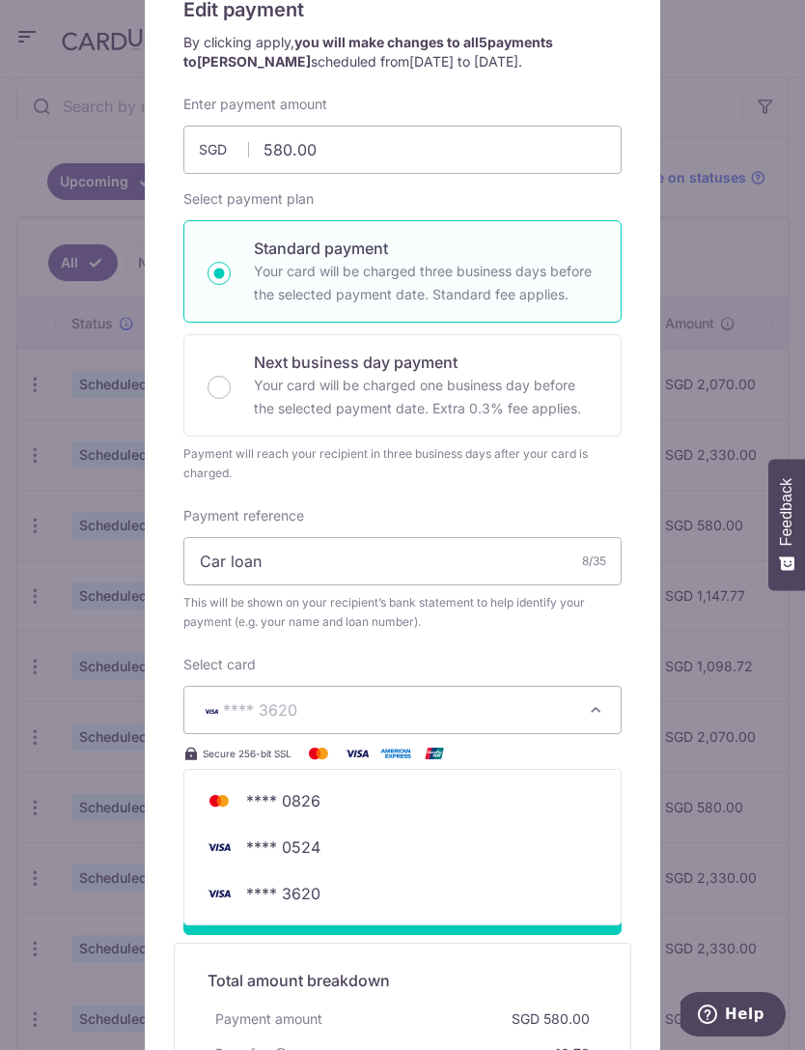
click at [417, 903] on span "**** 3620" at bounding box center [403, 893] width 406 height 23
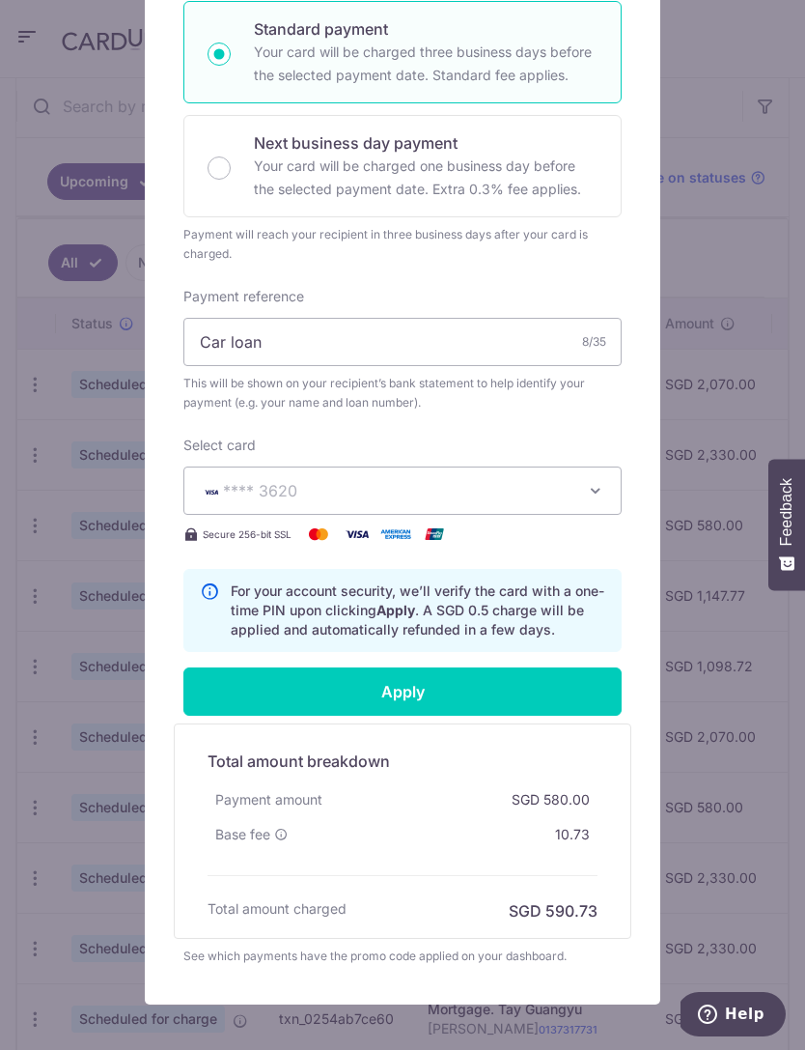
scroll to position [406, 0]
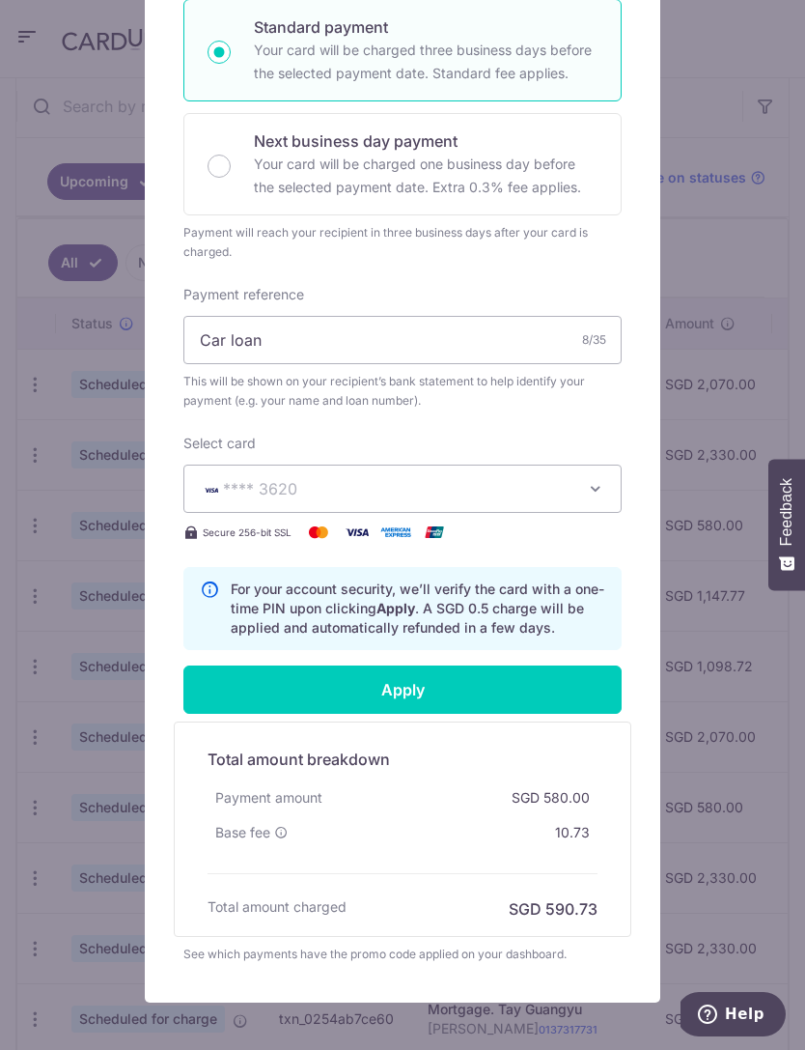
click at [468, 675] on input "Apply" at bounding box center [402, 689] width 438 height 48
type input "Successfully Applied"
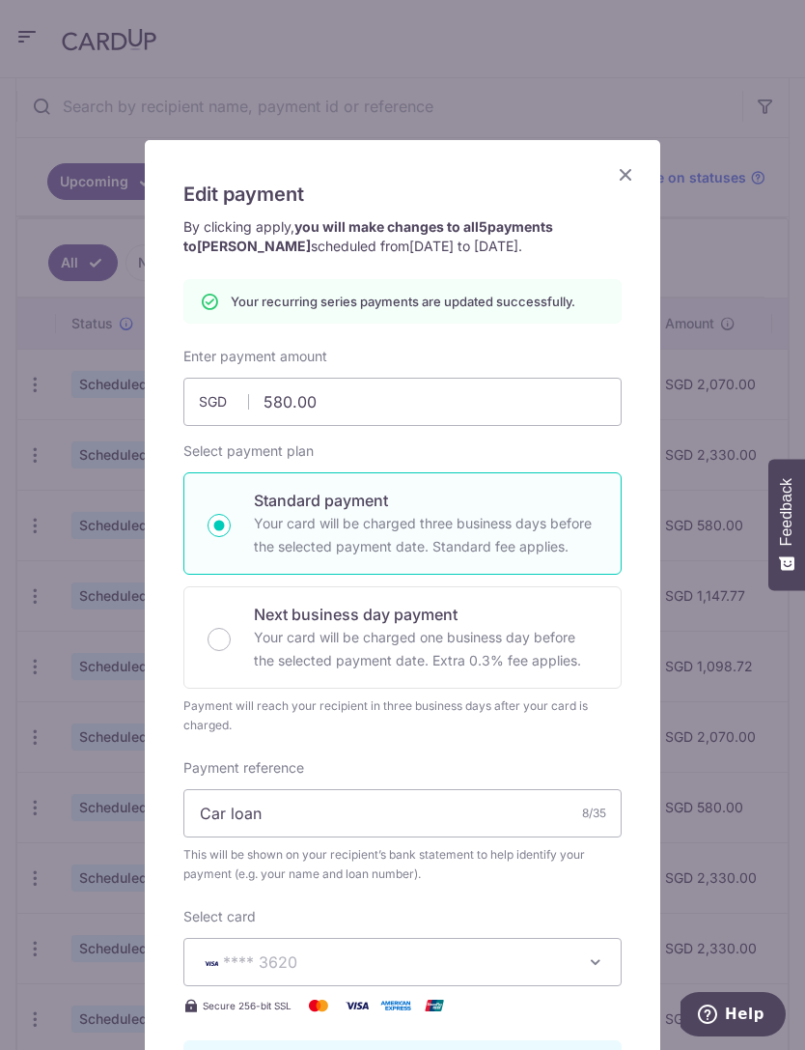
scroll to position [0, 0]
click at [617, 168] on icon "Close" at bounding box center [625, 174] width 23 height 24
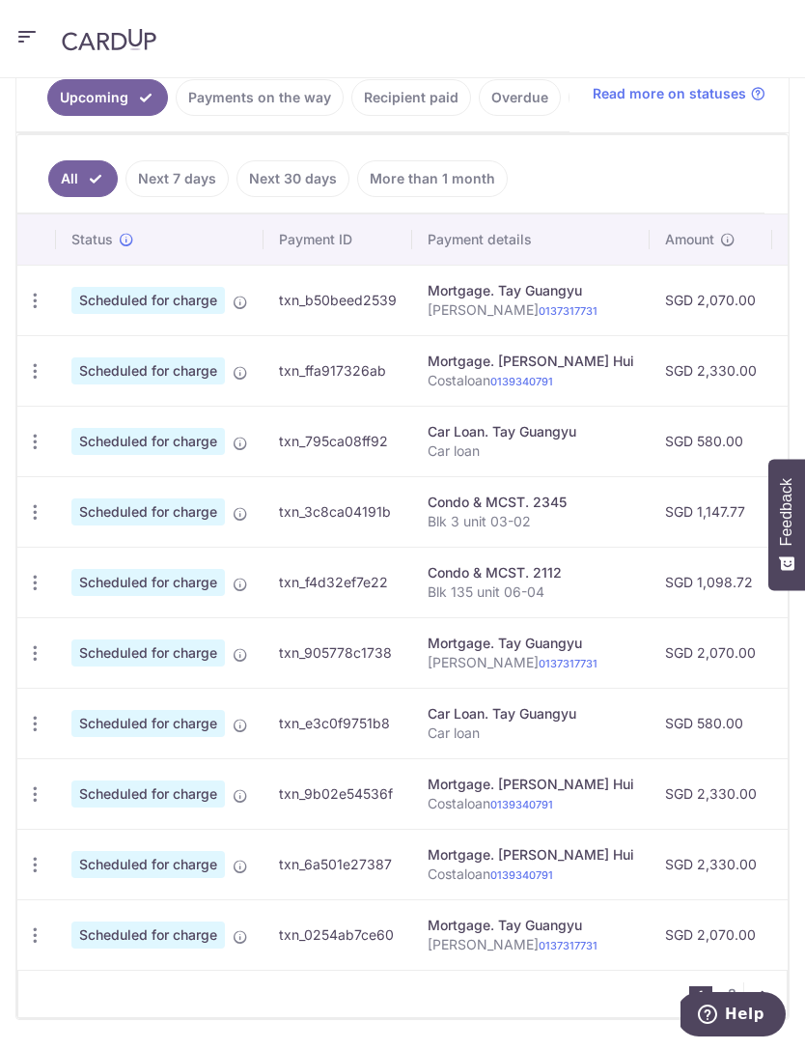
scroll to position [514, 0]
